Goal: Obtain resource: Download file/media

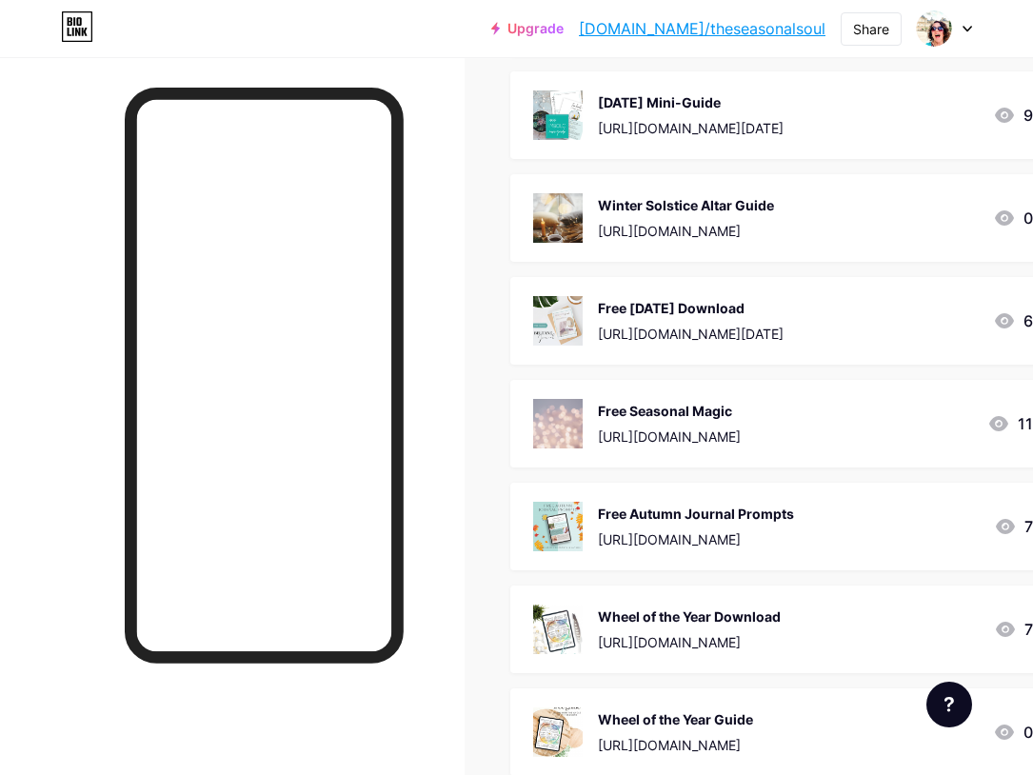
scroll to position [1680, 0]
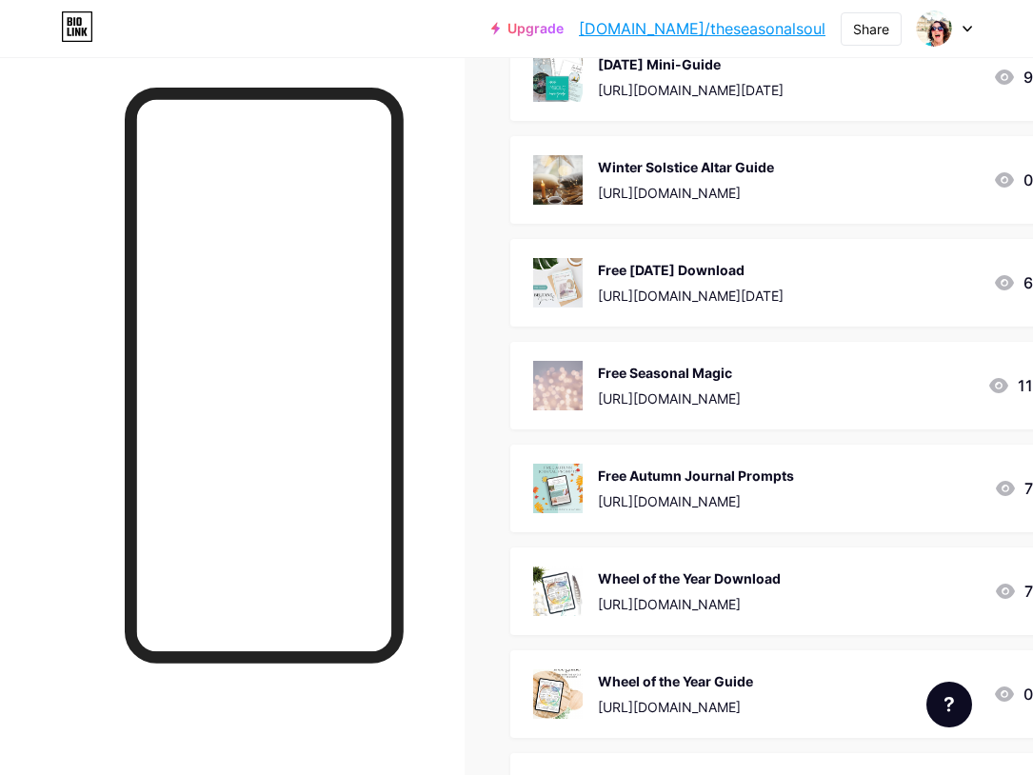
click at [707, 468] on div "Free Autumn Journal Prompts" at bounding box center [696, 476] width 196 height 20
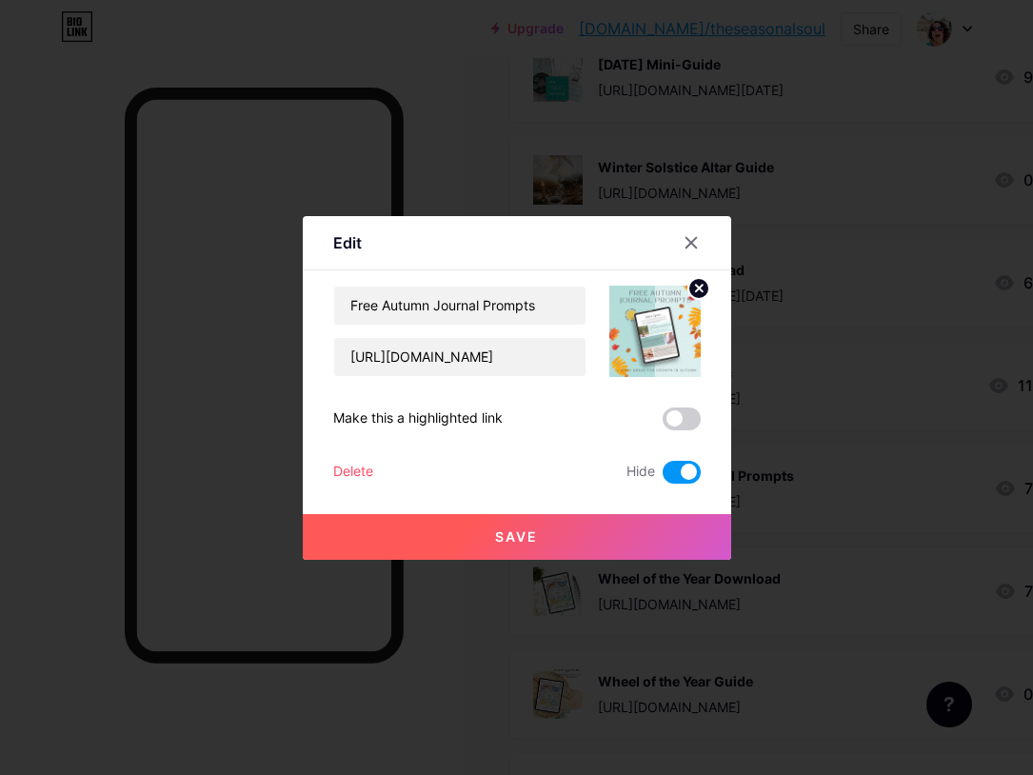
click at [669, 477] on span at bounding box center [682, 472] width 38 height 23
click at [663, 477] on input "checkbox" at bounding box center [663, 477] width 0 height 0
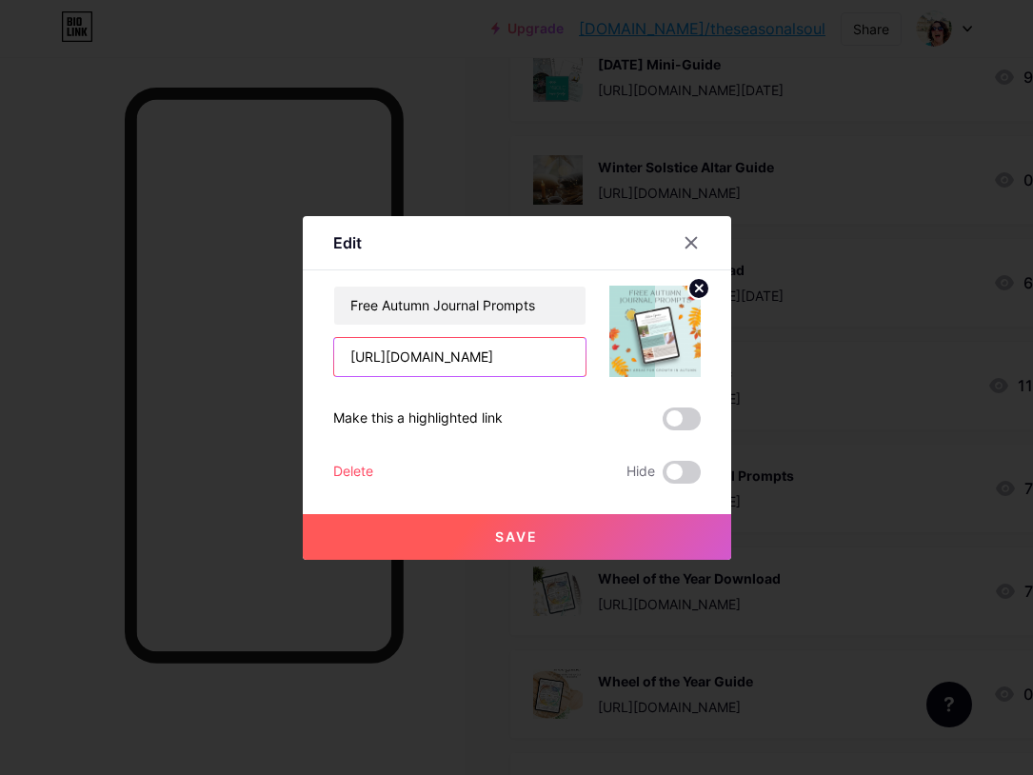
scroll to position [0, 115]
drag, startPoint x: 520, startPoint y: 362, endPoint x: 631, endPoint y: 361, distance: 111.4
click at [631, 361] on div "Free Autumn Journal Prompts [URL][DOMAIN_NAME]" at bounding box center [517, 331] width 368 height 91
click at [548, 531] on button "Save" at bounding box center [517, 537] width 428 height 46
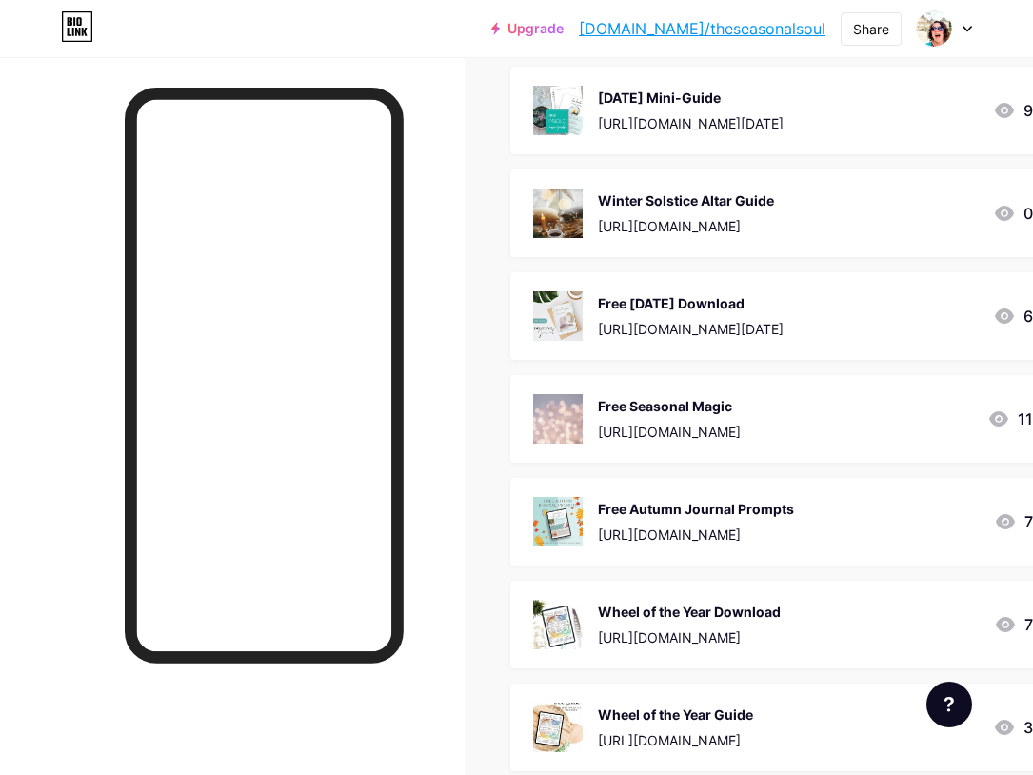
scroll to position [1759, 0]
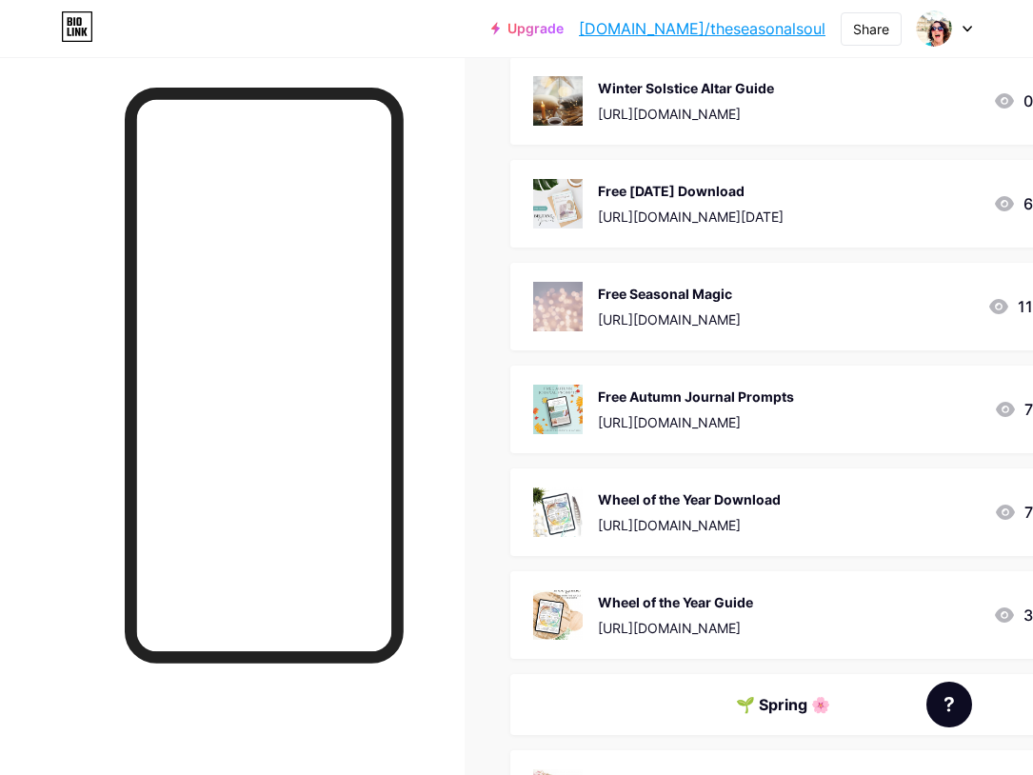
click at [855, 526] on div "Wheel of the Year Download [URL][DOMAIN_NAME] 7" at bounding box center [783, 513] width 500 height 50
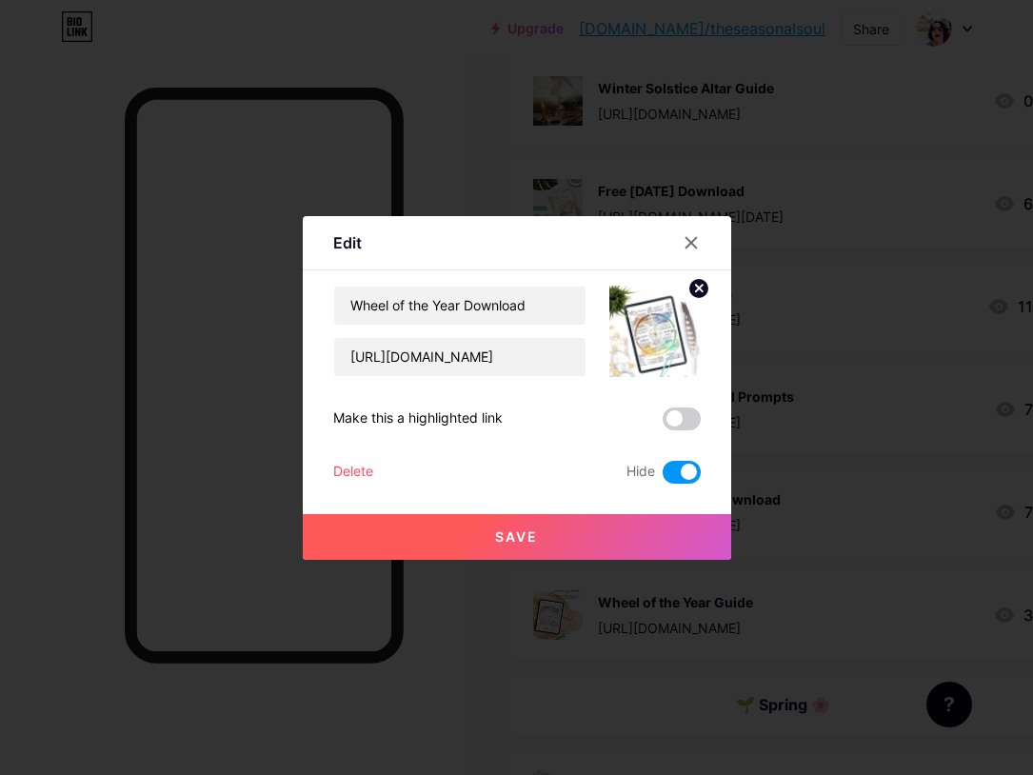
click at [673, 473] on span at bounding box center [682, 472] width 38 height 23
click at [663, 477] on input "checkbox" at bounding box center [663, 477] width 0 height 0
click at [567, 528] on button "Save" at bounding box center [517, 537] width 428 height 46
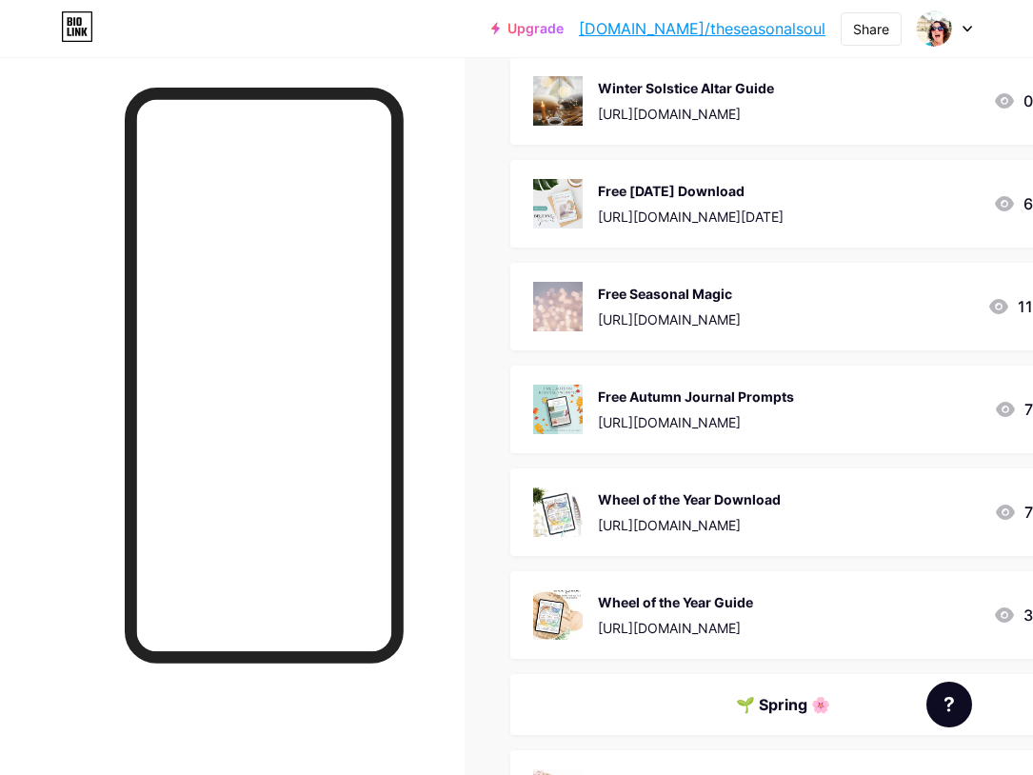
click at [732, 489] on div "Wheel of the Year Download" at bounding box center [689, 499] width 183 height 20
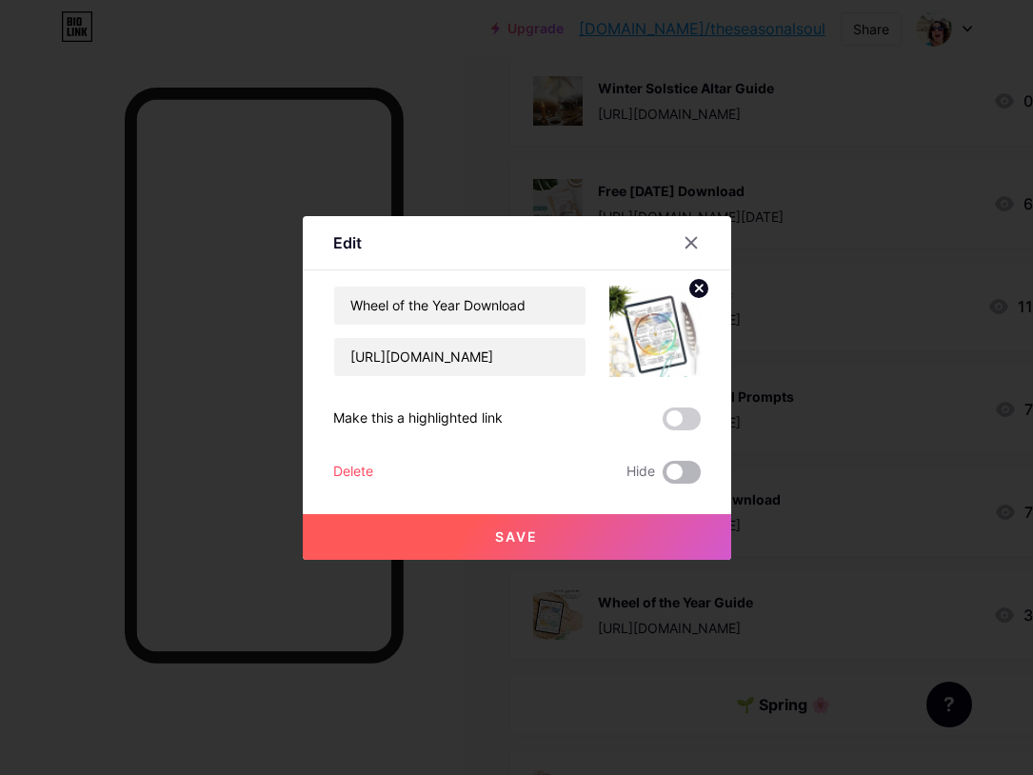
click at [687, 468] on span at bounding box center [682, 472] width 38 height 23
click at [663, 477] on input "checkbox" at bounding box center [663, 477] width 0 height 0
click at [535, 528] on span "Save" at bounding box center [516, 536] width 43 height 16
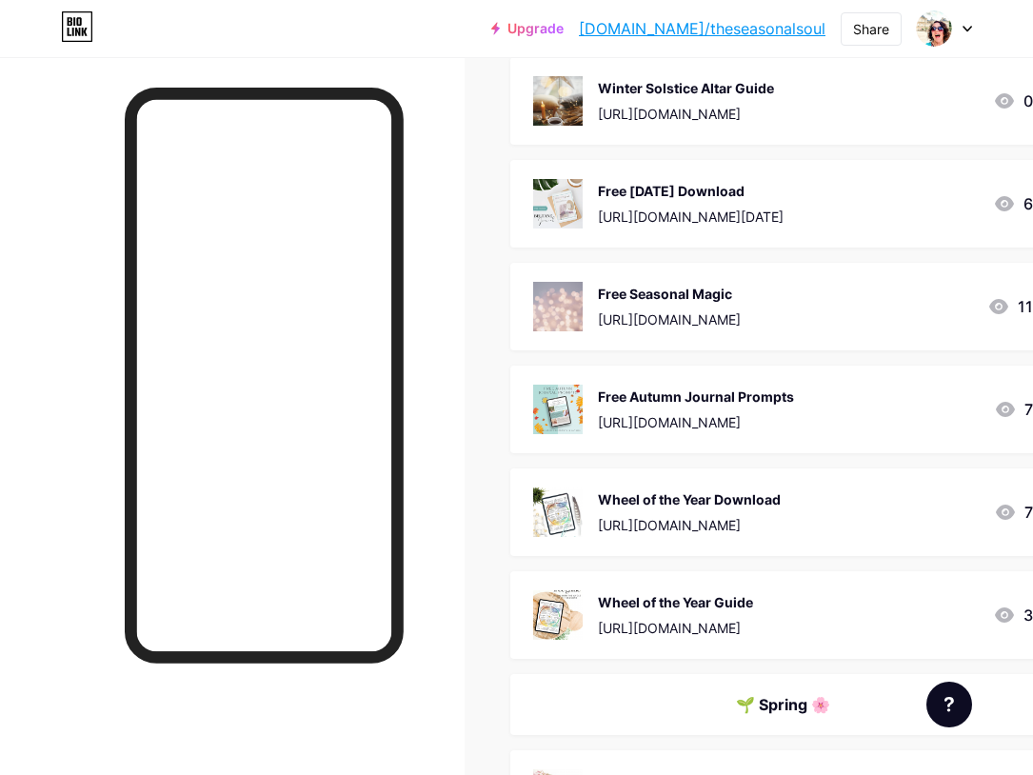
click at [753, 602] on div "Wheel of the Year Guide" at bounding box center [675, 602] width 155 height 20
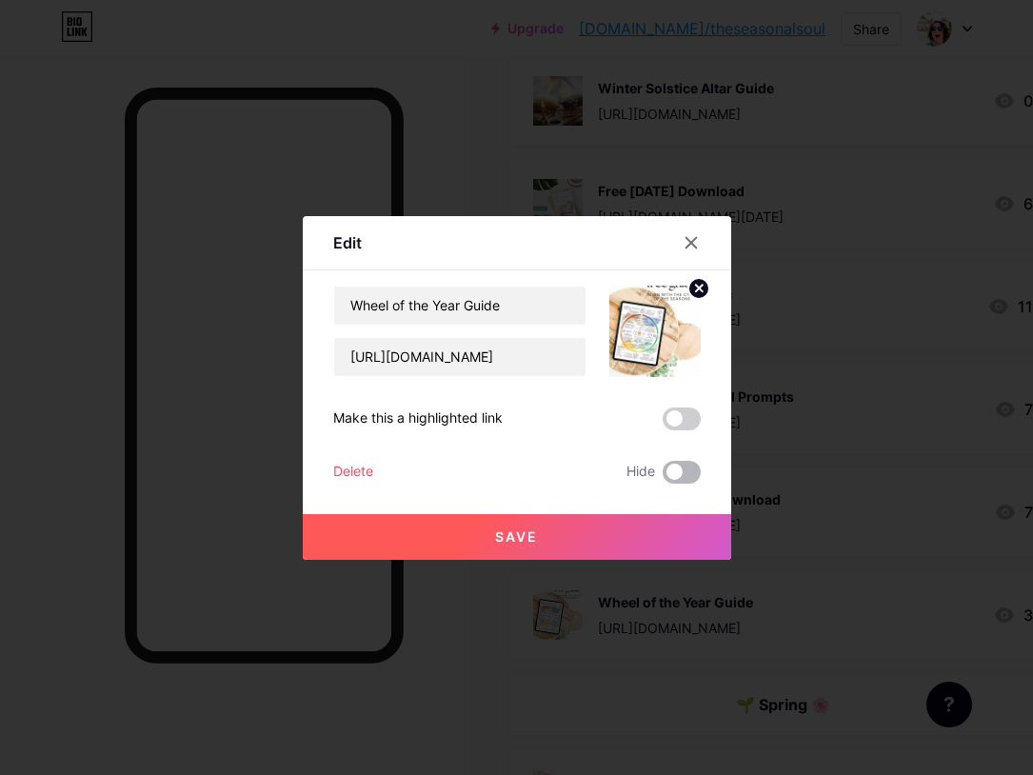
click at [689, 465] on span at bounding box center [682, 472] width 38 height 23
click at [663, 477] on input "checkbox" at bounding box center [663, 477] width 0 height 0
click at [544, 533] on button "Save" at bounding box center [517, 537] width 428 height 46
